Goal: Find specific page/section: Find specific page/section

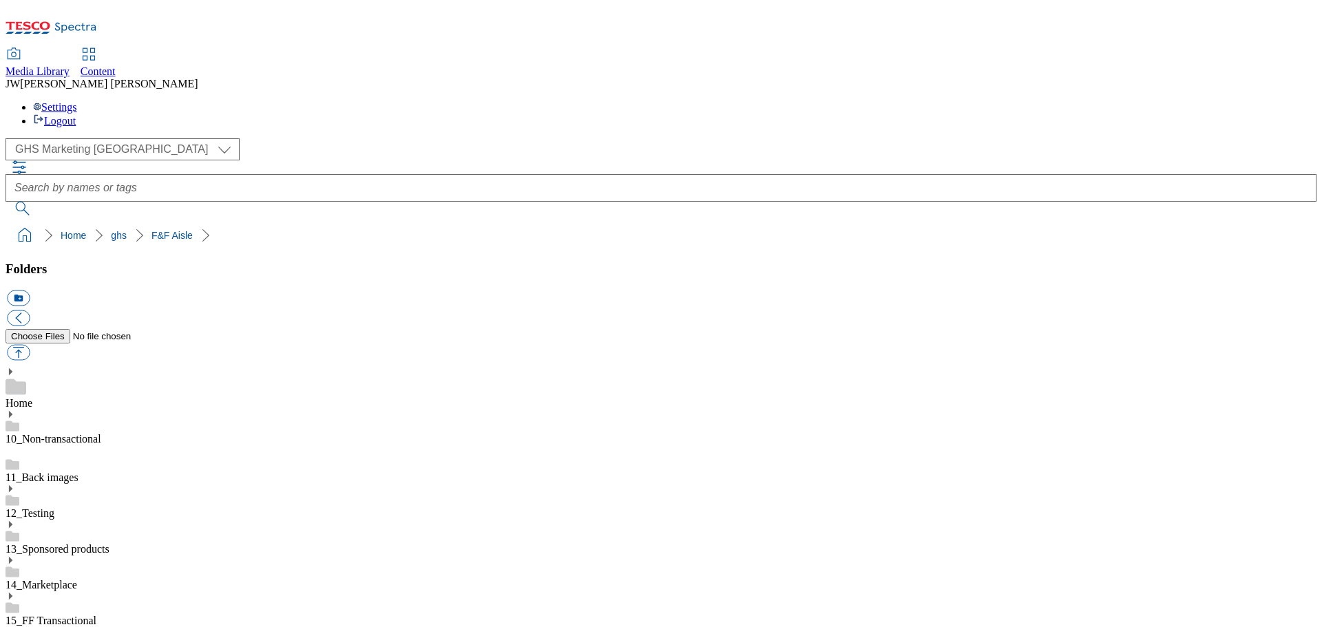
select select "flare-ghs-mktg"
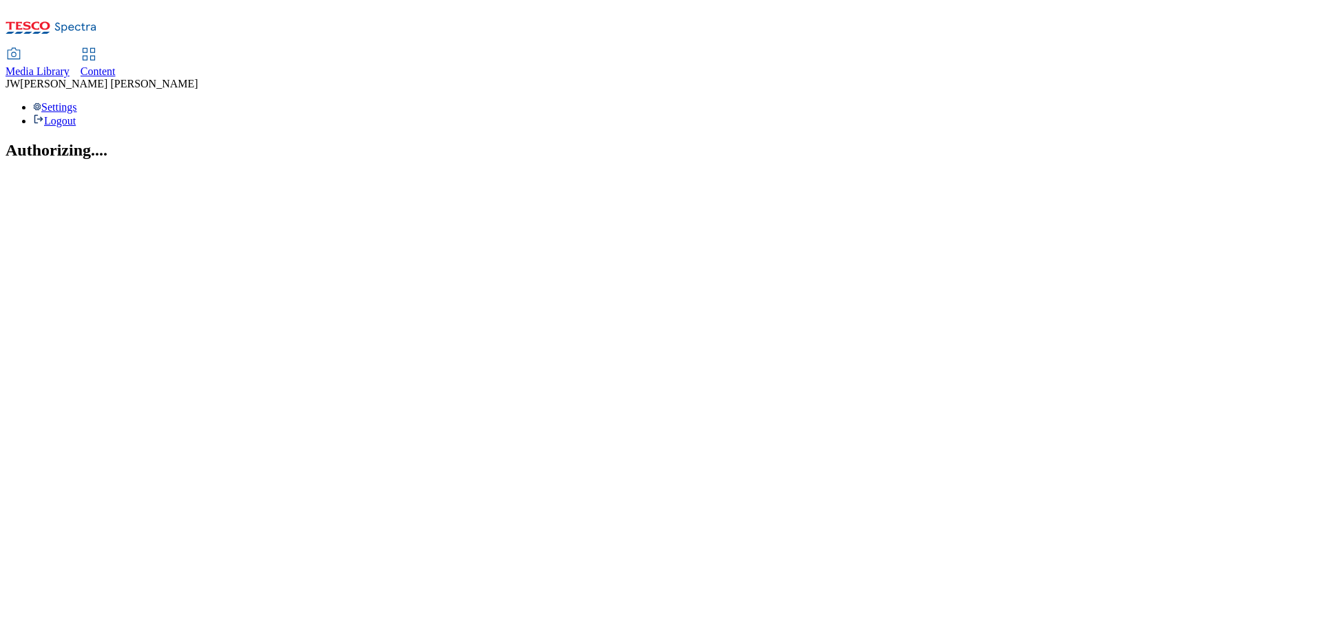
select select "flare-ghs-mktg"
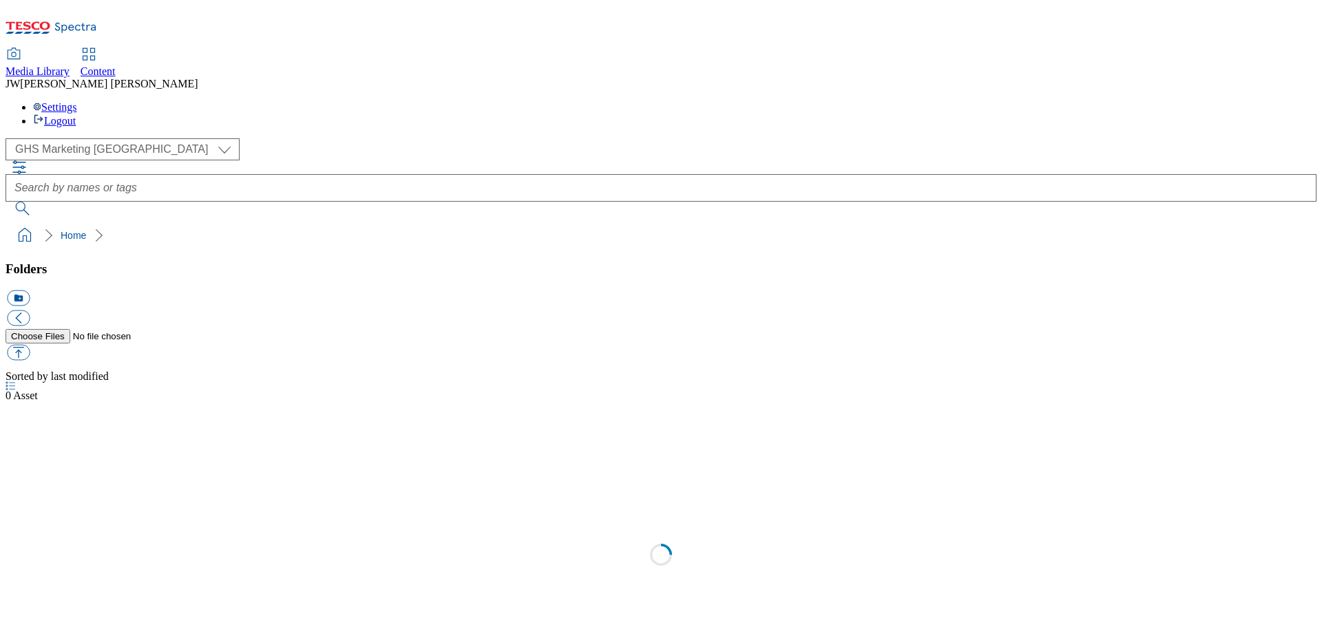
scroll to position [1, 0]
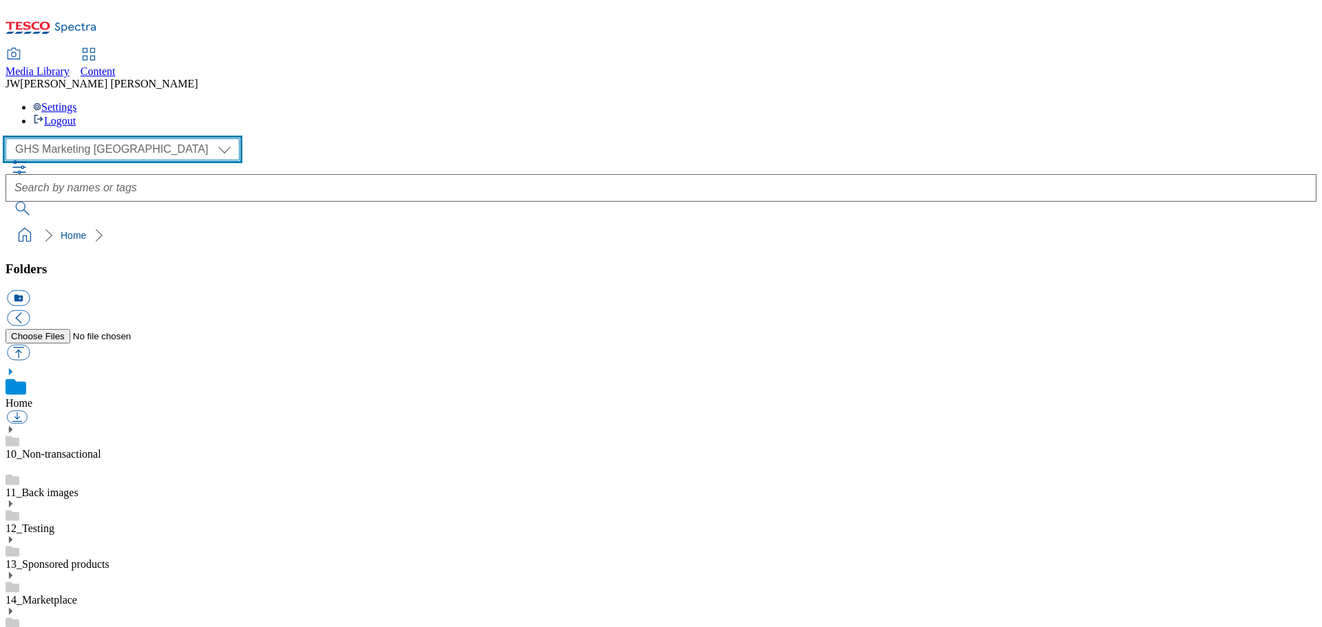
drag, startPoint x: 76, startPoint y: 89, endPoint x: 79, endPoint y: 100, distance: 10.9
click at [76, 138] on select "Clubcard Marketing GHS Marketing UK GHS Product UK GHS ROI iGHS Marketing CE iG…" at bounding box center [123, 149] width 234 height 22
click at [10, 138] on select "Clubcard Marketing GHS Marketing UK GHS Product UK GHS ROI iGHS Marketing CE iG…" at bounding box center [123, 149] width 234 height 22
